Goal: Task Accomplishment & Management: Use online tool/utility

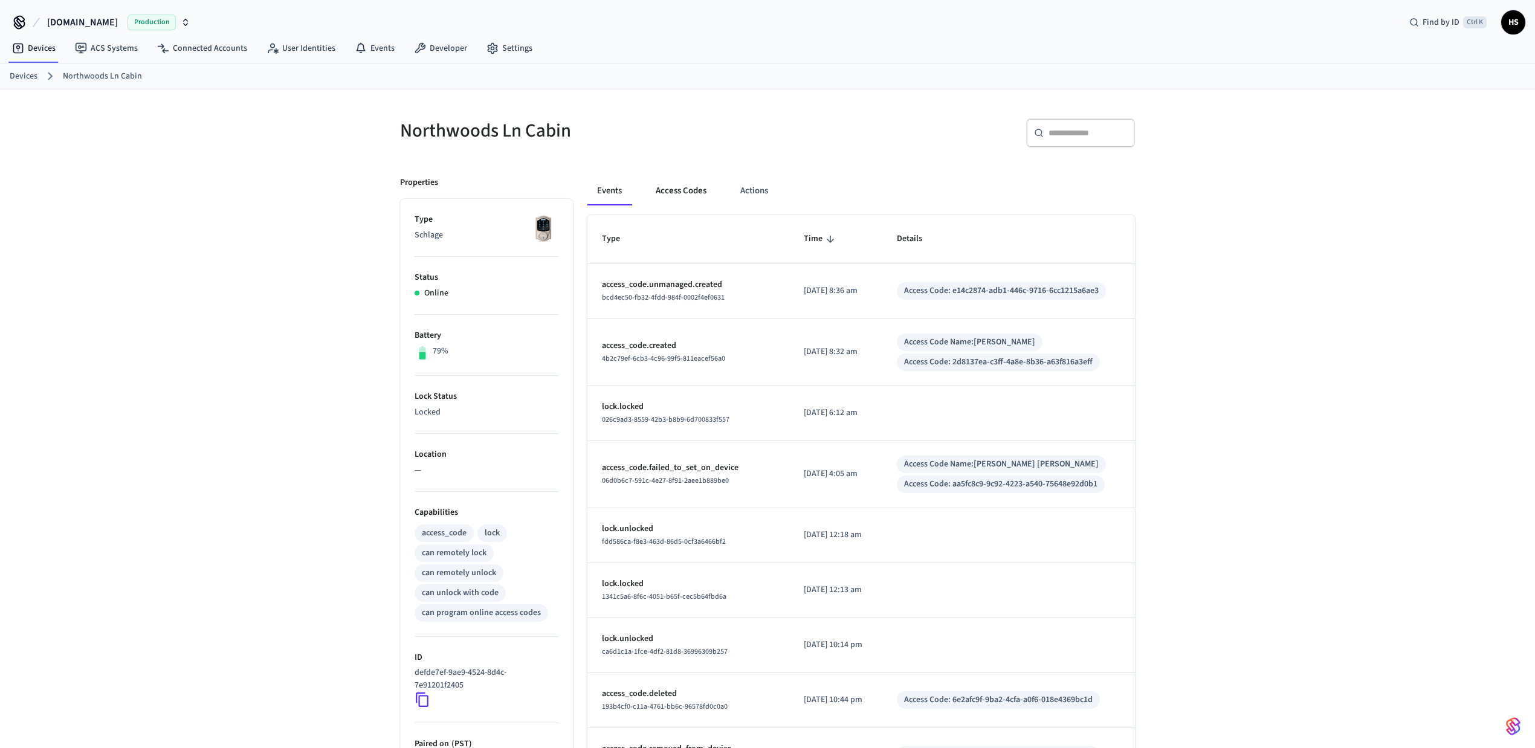
click at [668, 194] on button "Access Codes" at bounding box center [681, 190] width 70 height 29
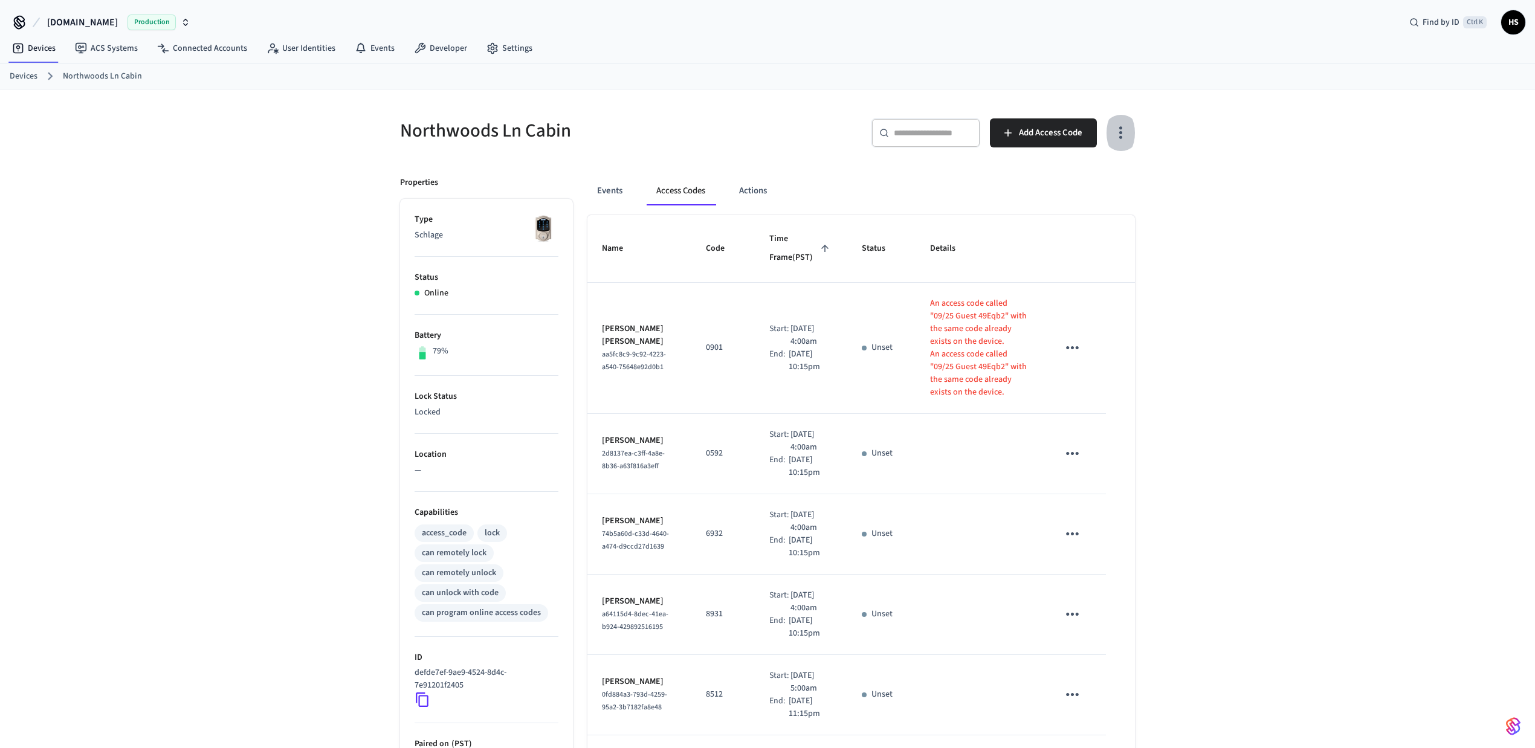
click at [1122, 128] on icon "button" at bounding box center [1121, 132] width 19 height 19
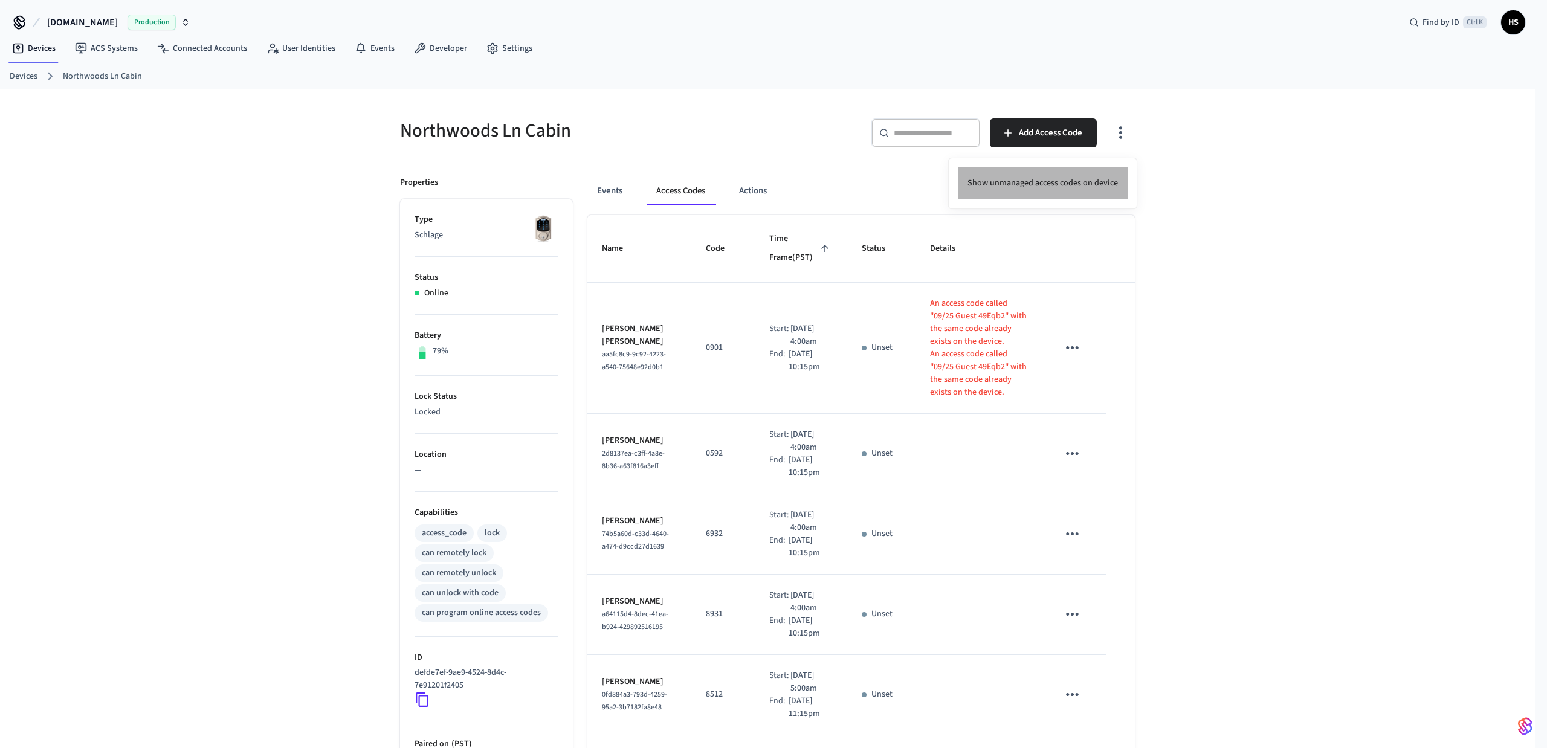
click at [1079, 189] on li "Show unmanaged access codes on device" at bounding box center [1043, 183] width 170 height 32
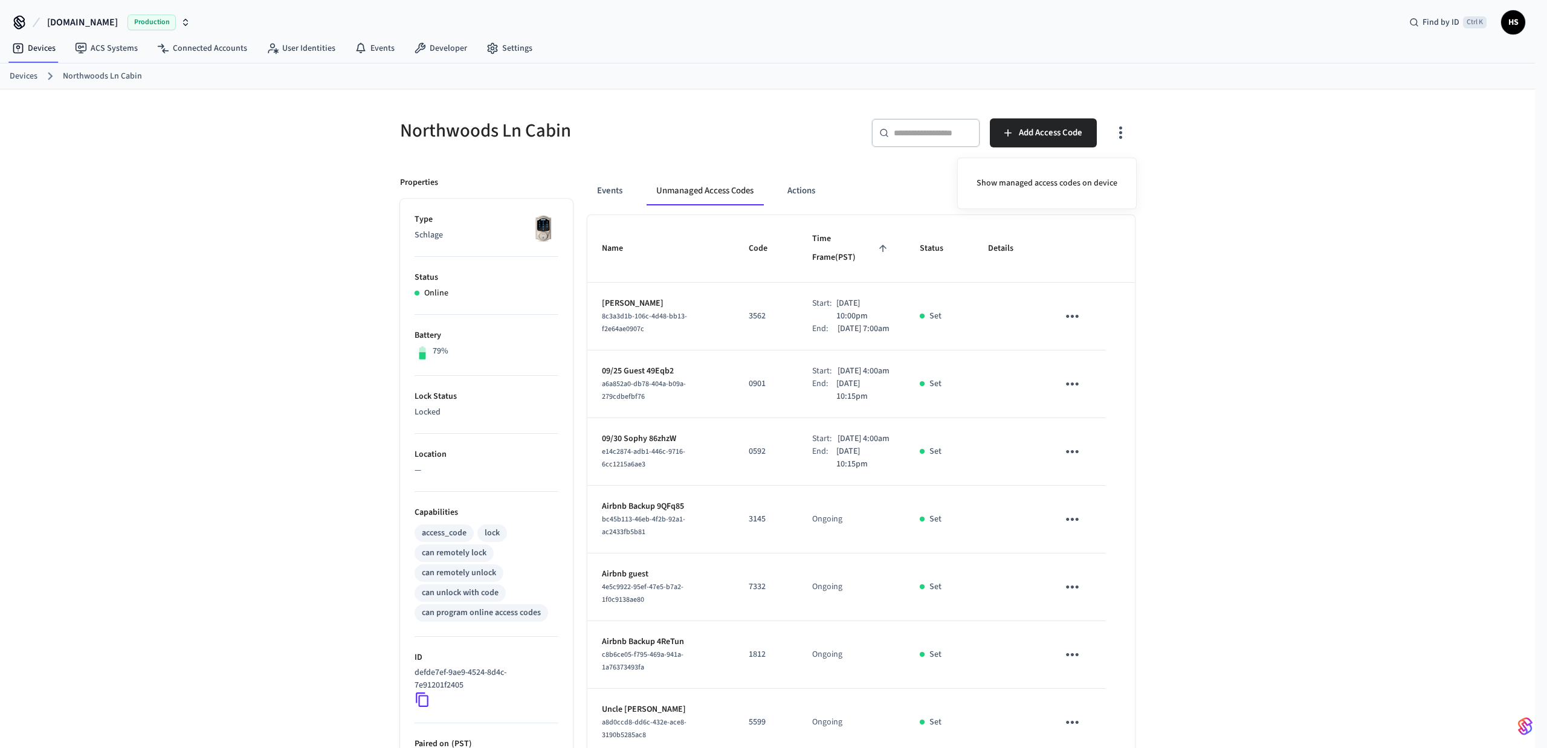
click at [1255, 500] on div at bounding box center [773, 374] width 1547 height 748
